Goal: Check status: Check status

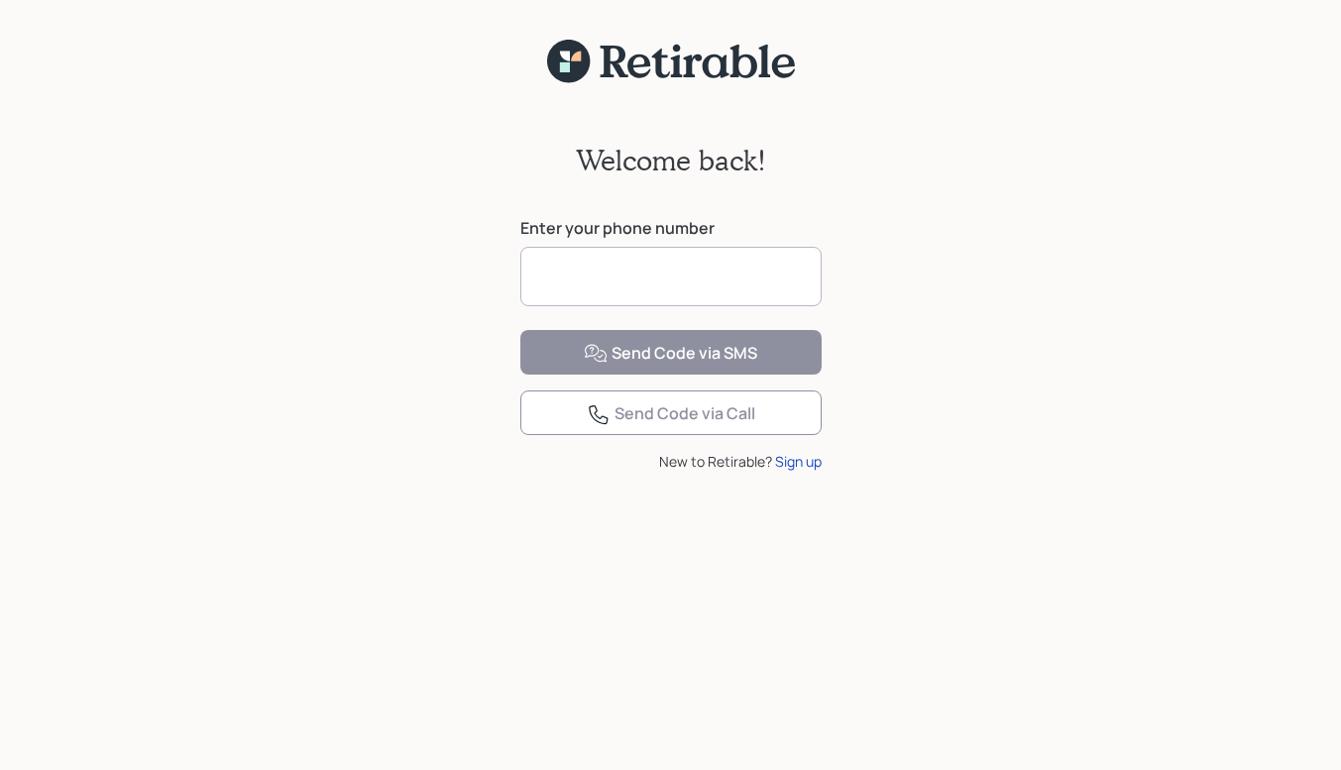
click at [690, 280] on input at bounding box center [670, 276] width 301 height 59
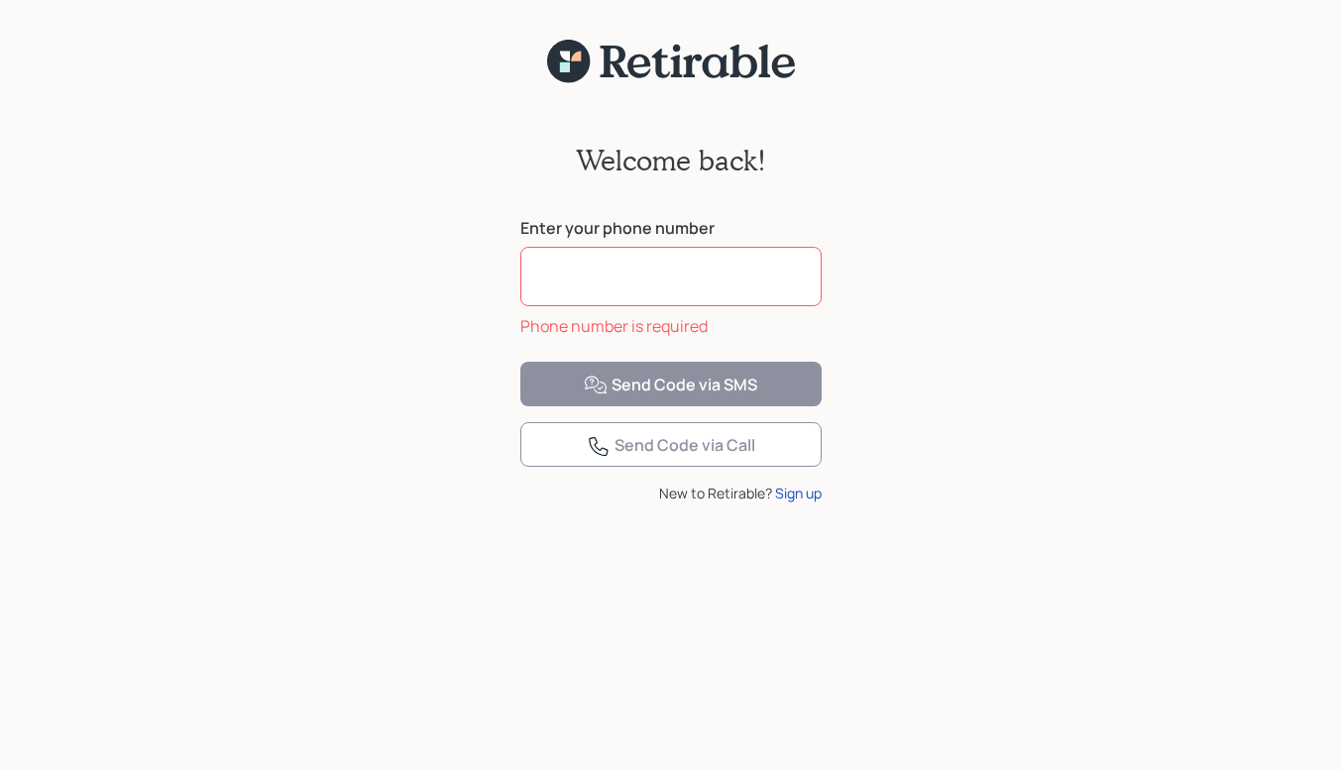
click at [731, 266] on input at bounding box center [670, 276] width 301 height 59
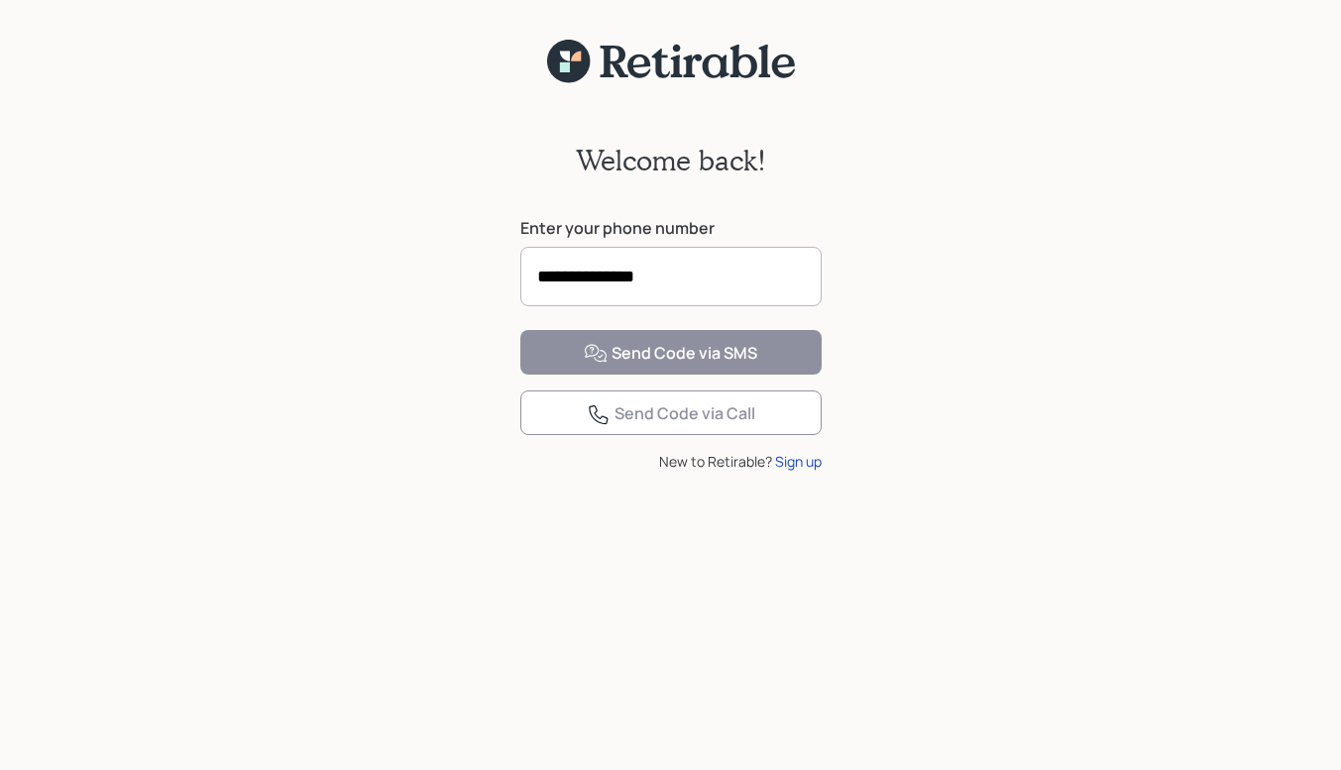
type input "**********"
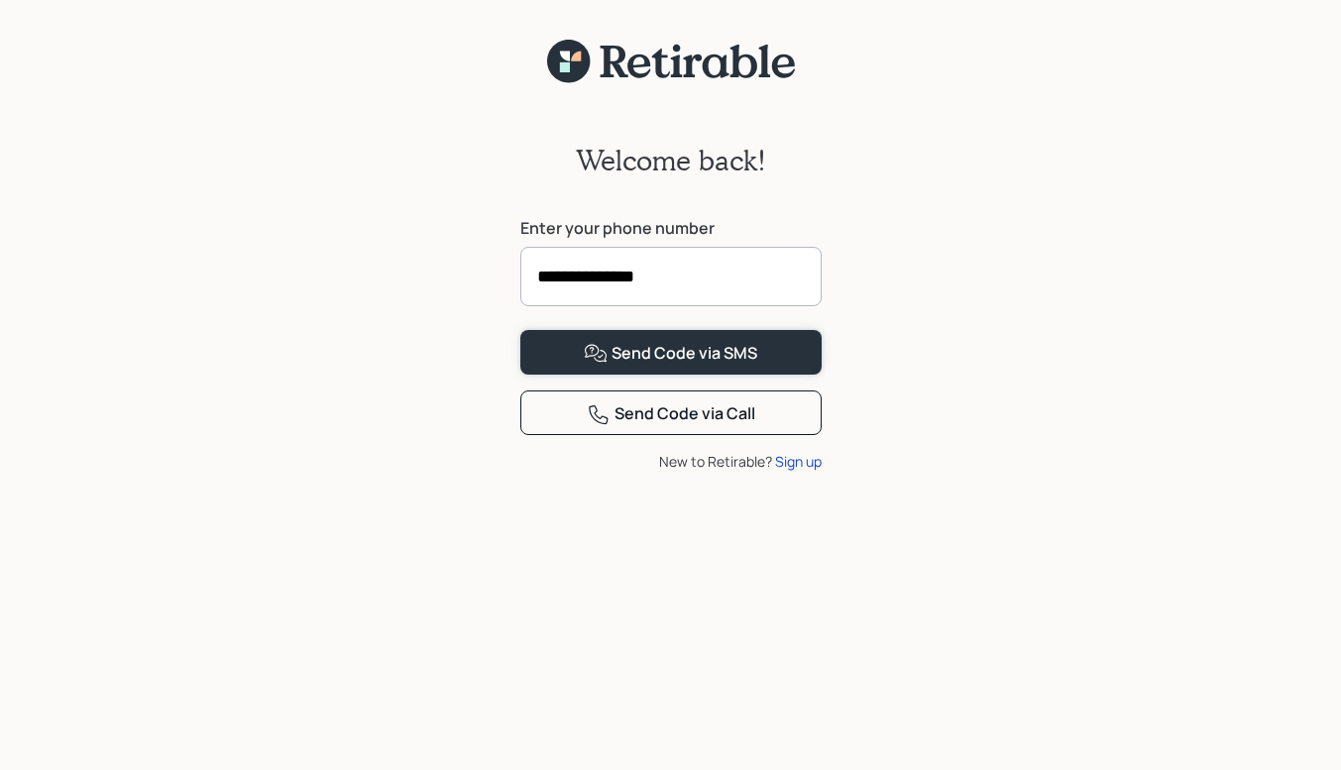
click at [695, 366] on div "Send Code via SMS" at bounding box center [670, 354] width 173 height 24
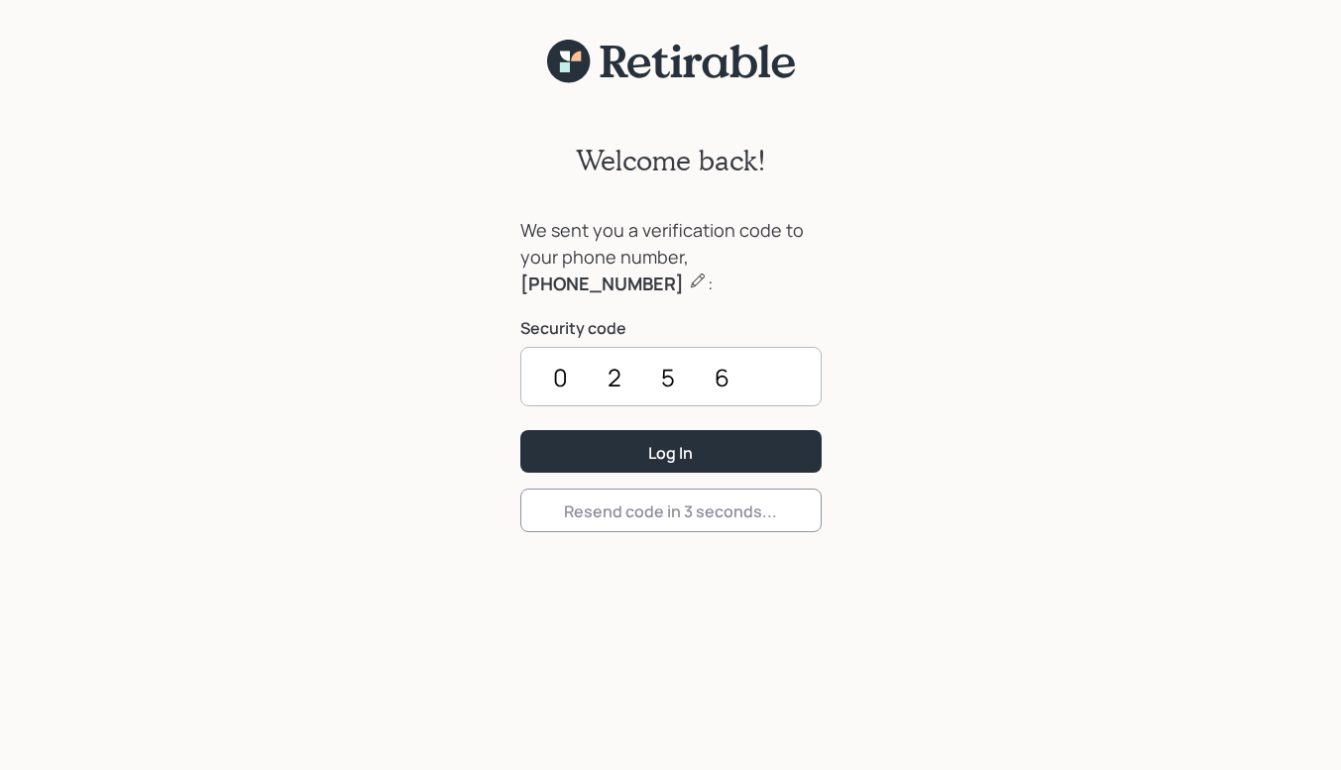
type input "0256"
click at [658, 458] on div "Log In" at bounding box center [670, 453] width 45 height 22
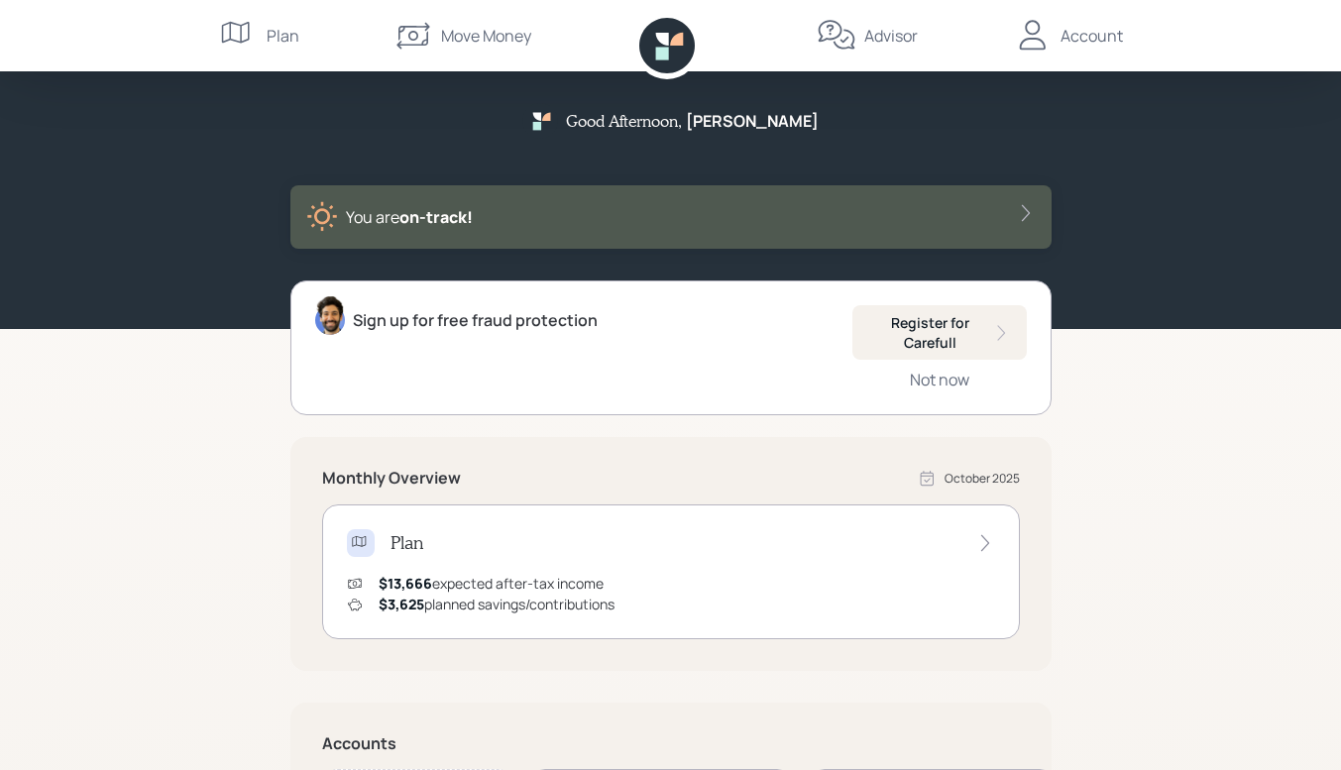
click at [1081, 32] on div "Account" at bounding box center [1092, 36] width 62 height 24
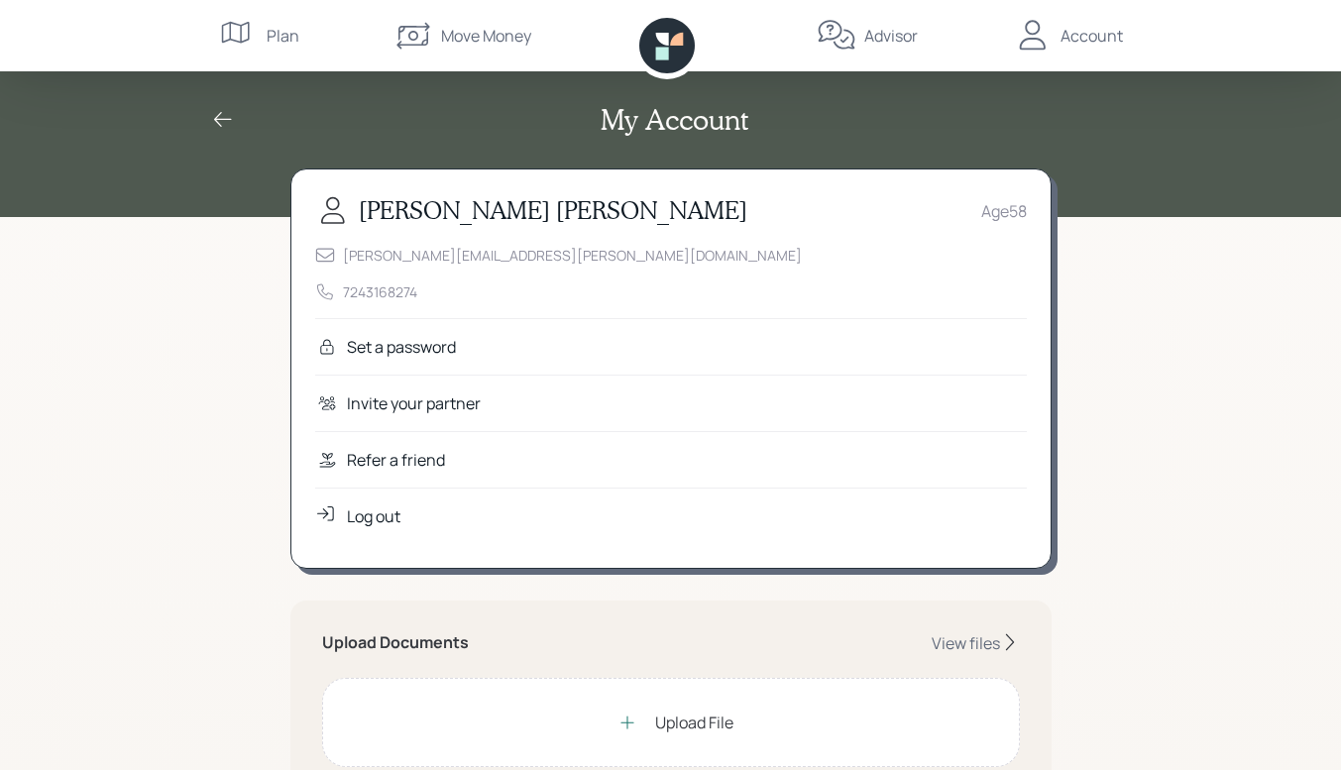
click at [678, 53] on icon at bounding box center [667, 46] width 56 height 56
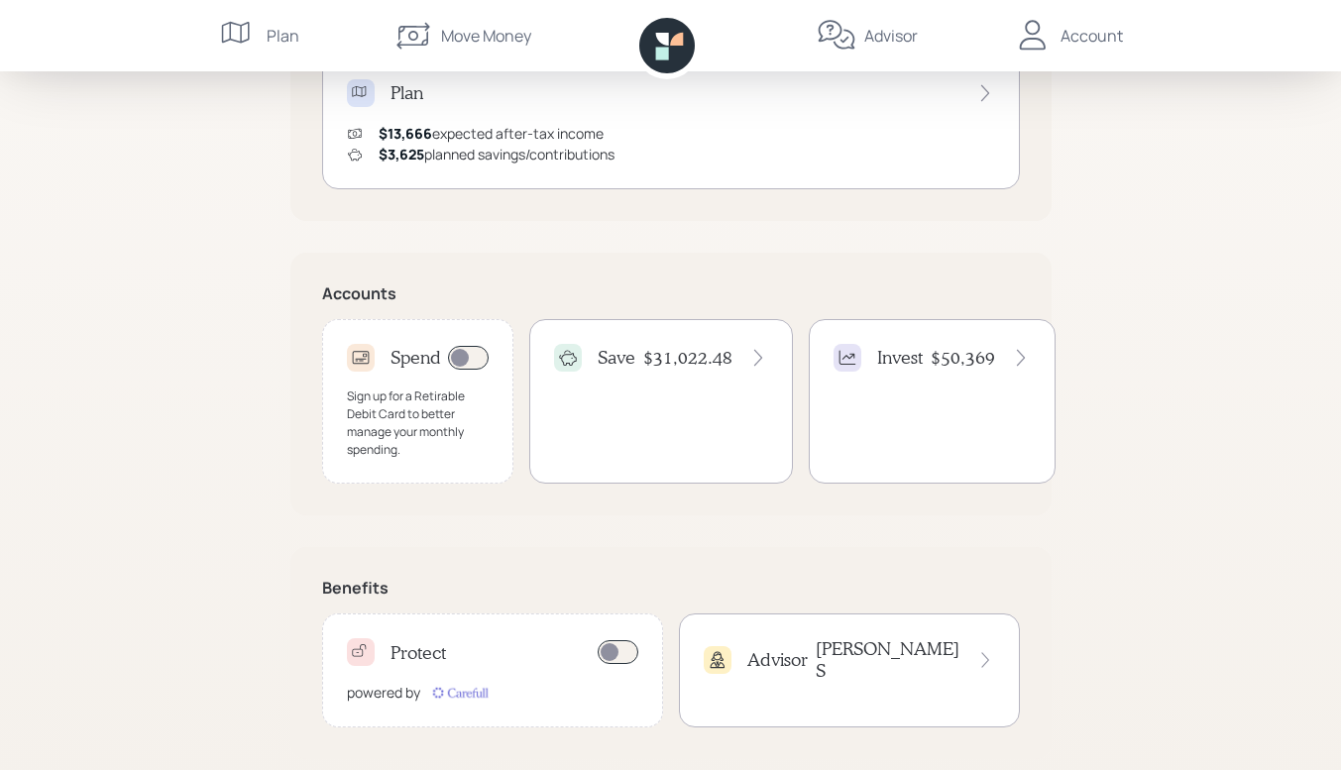
scroll to position [471, 0]
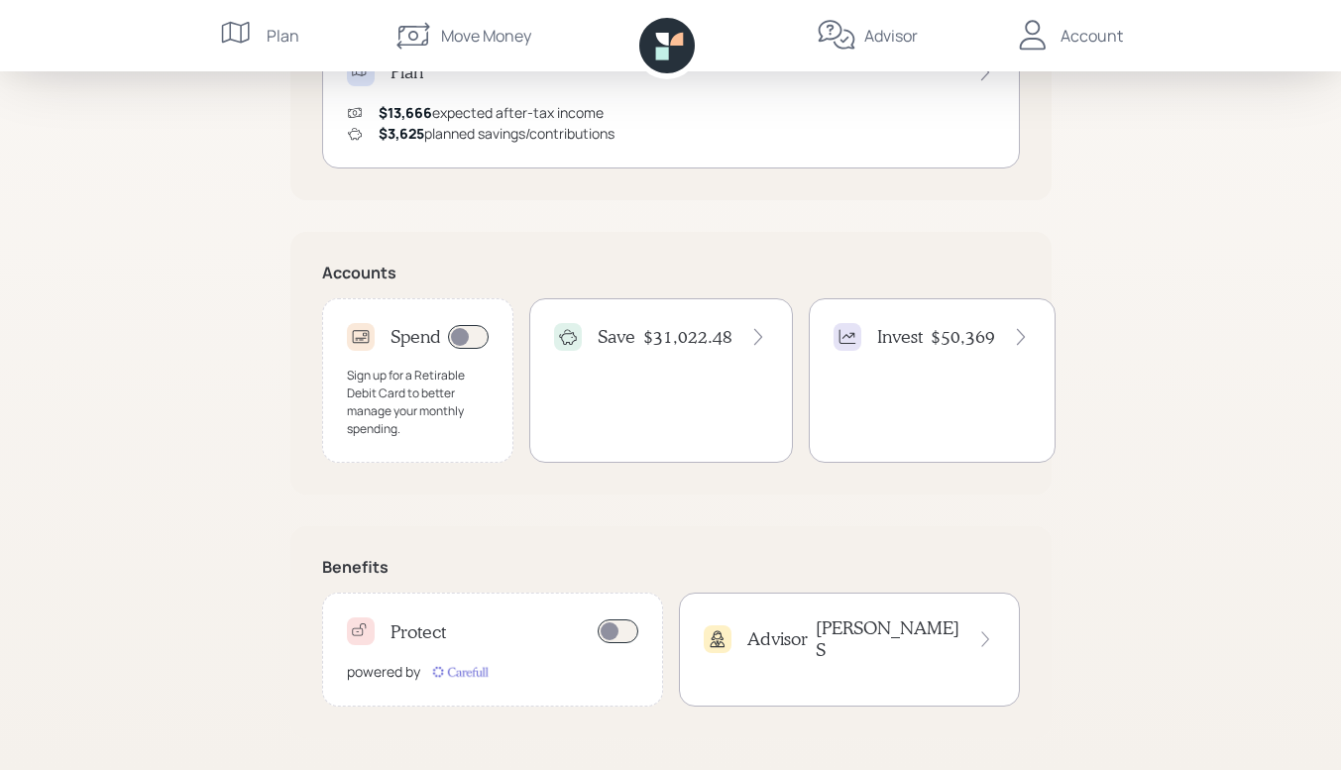
click at [664, 333] on h4 "$31,022.48" at bounding box center [687, 337] width 89 height 22
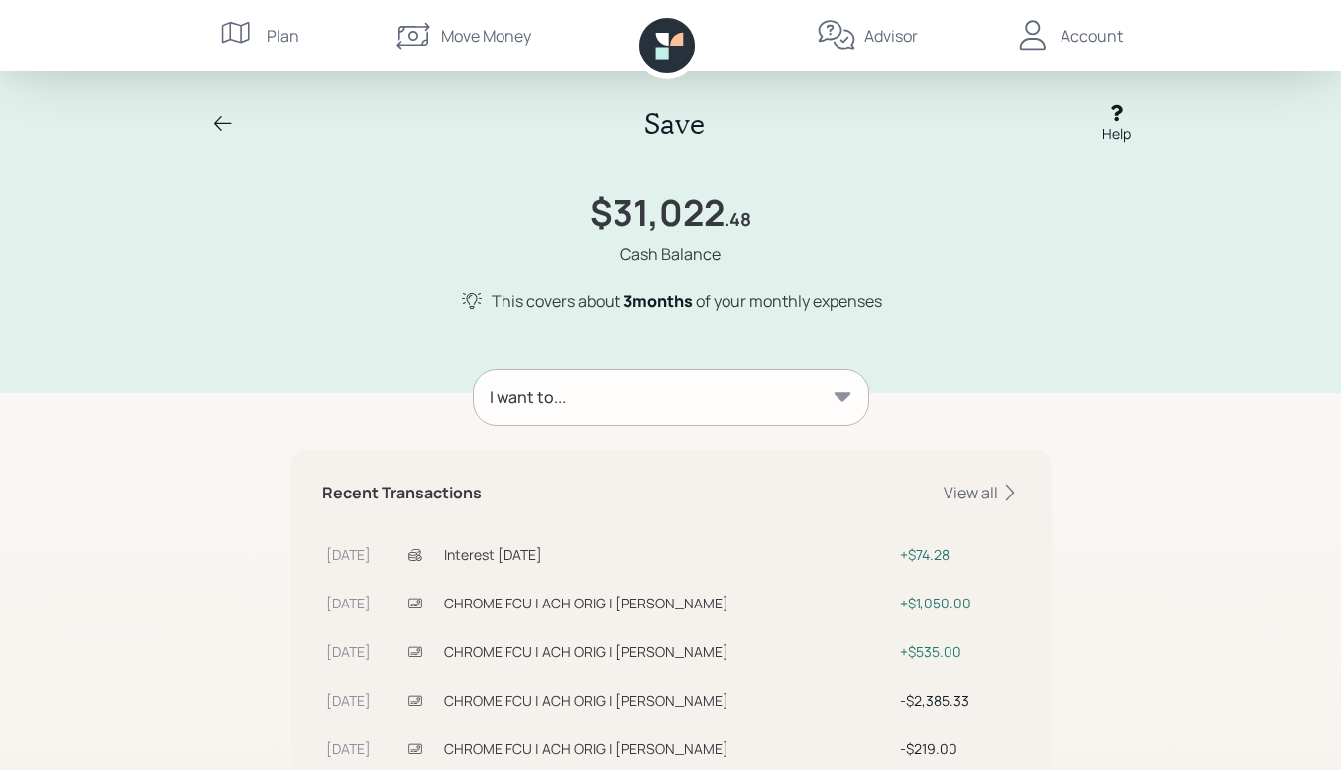
click at [836, 390] on icon at bounding box center [843, 398] width 20 height 20
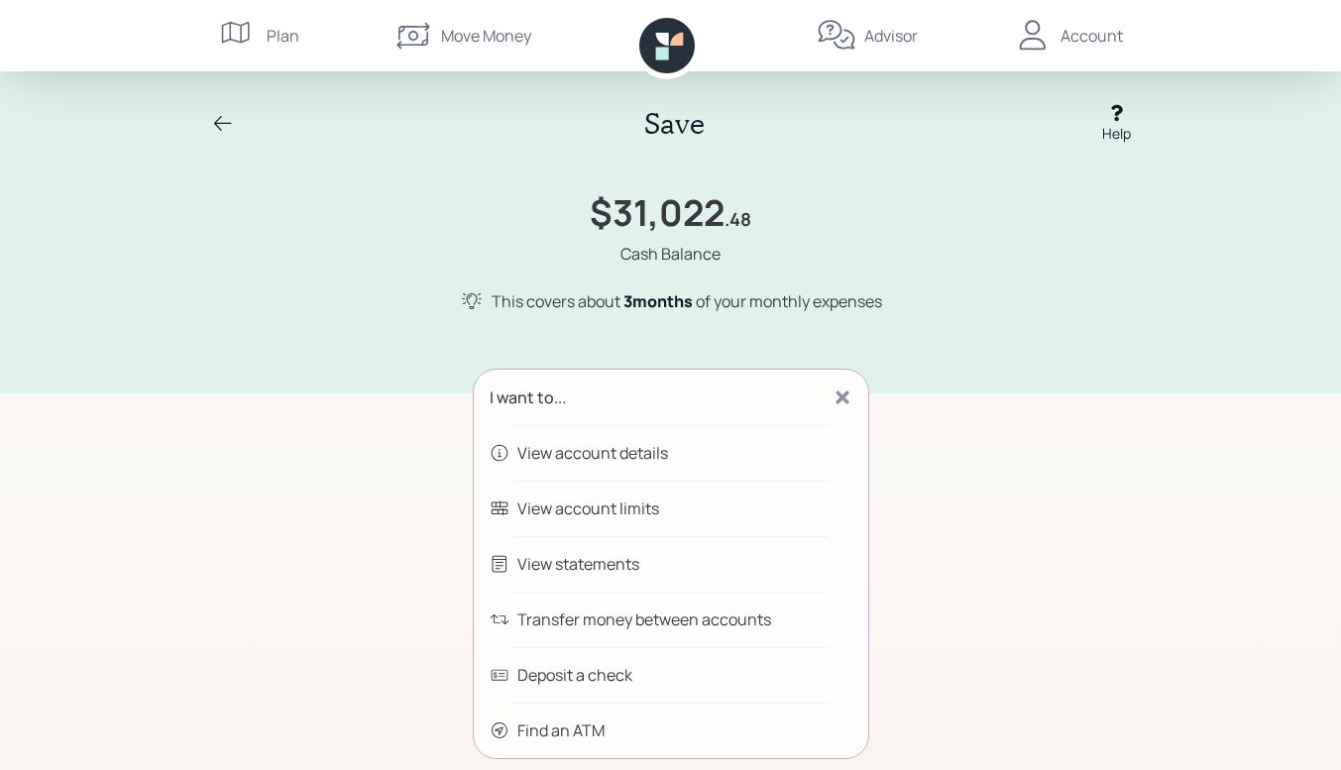
click at [643, 557] on div "View statements" at bounding box center [671, 564] width 395 height 56
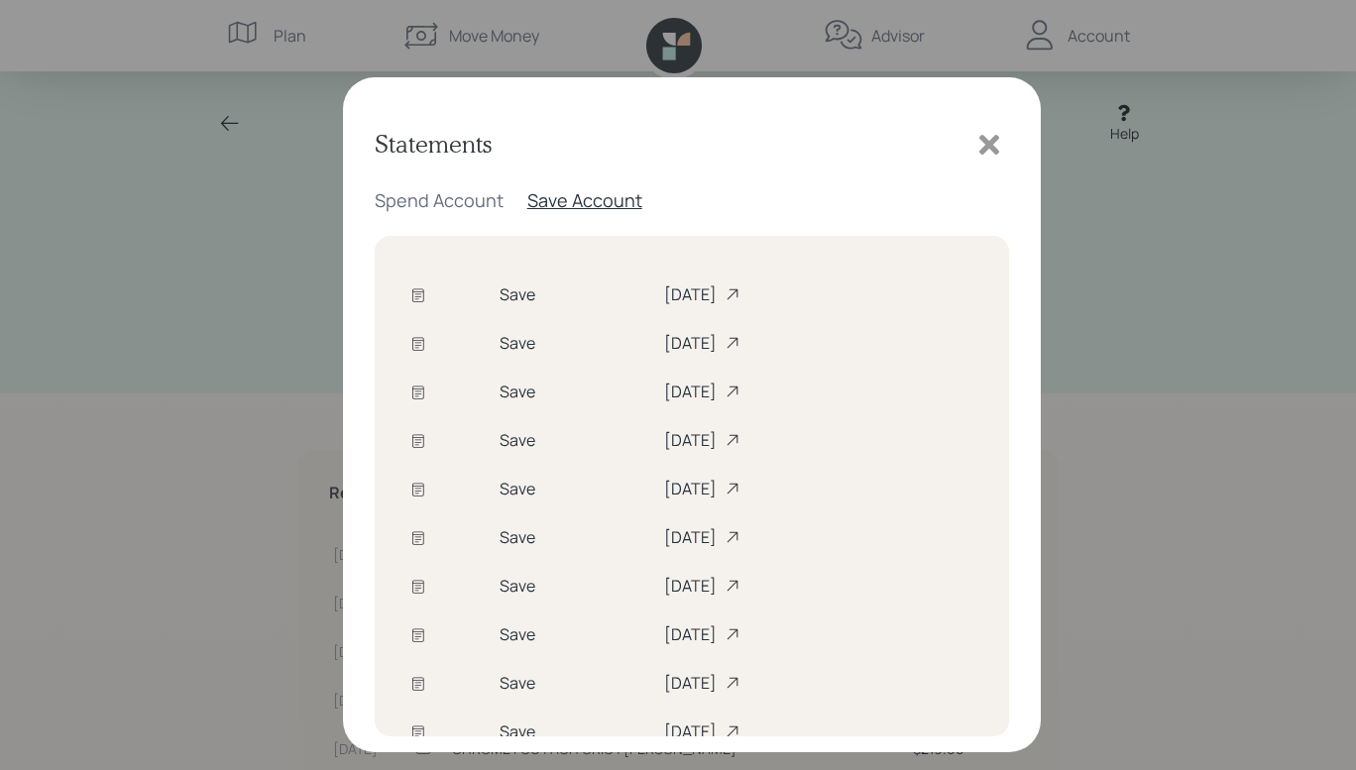
click at [664, 333] on div "[DATE]" at bounding box center [818, 343] width 309 height 22
click at [681, 352] on div "[DATE]" at bounding box center [818, 343] width 309 height 22
click at [664, 289] on div "[DATE]" at bounding box center [818, 295] width 309 height 22
